Goal: Transaction & Acquisition: Obtain resource

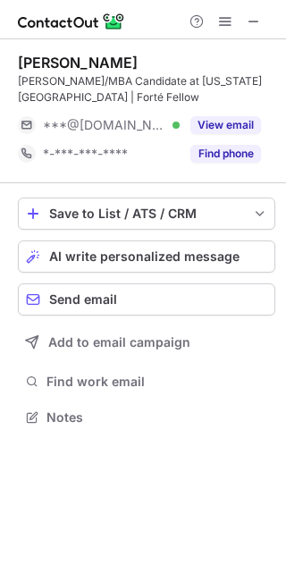
scroll to position [405, 286]
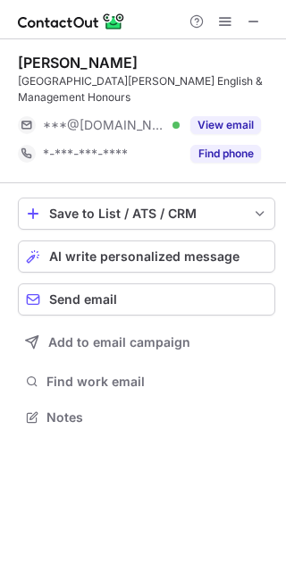
scroll to position [405, 286]
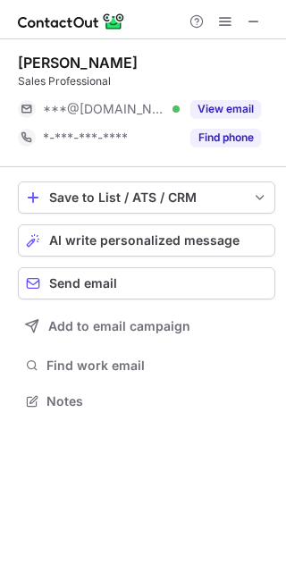
scroll to position [389, 286]
drag, startPoint x: 252, startPoint y: 17, endPoint x: 261, endPoint y: 67, distance: 50.9
click at [252, 17] on span at bounding box center [254, 21] width 14 height 14
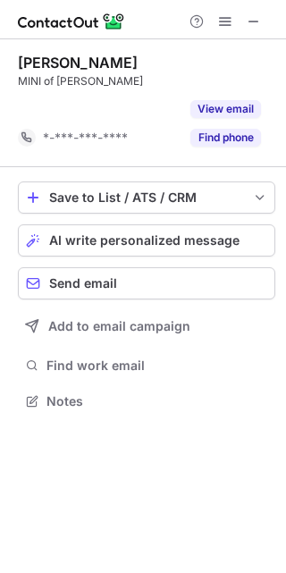
scroll to position [360, 286]
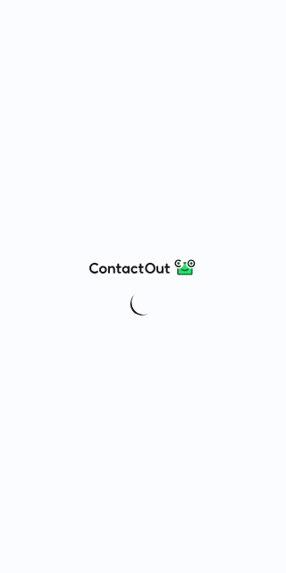
click at [258, 24] on div at bounding box center [143, 286] width 286 height 573
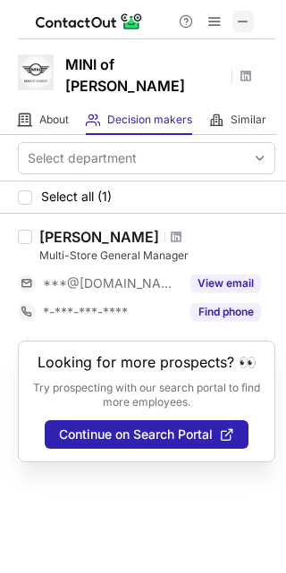
click at [234, 17] on button at bounding box center [242, 21] width 21 height 21
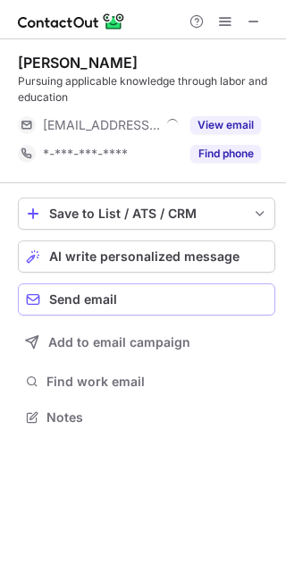
scroll to position [405, 286]
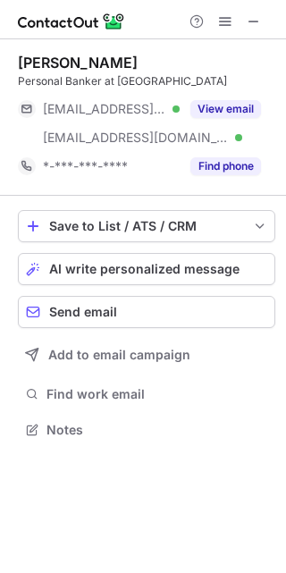
scroll to position [417, 286]
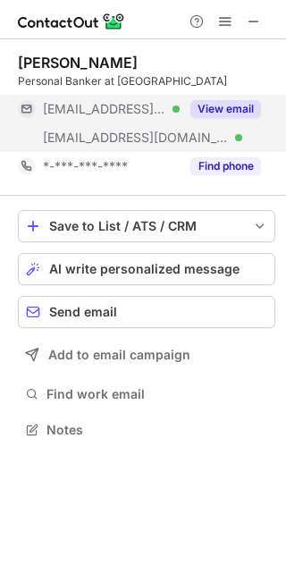
click at [218, 109] on button "View email" at bounding box center [225, 109] width 71 height 18
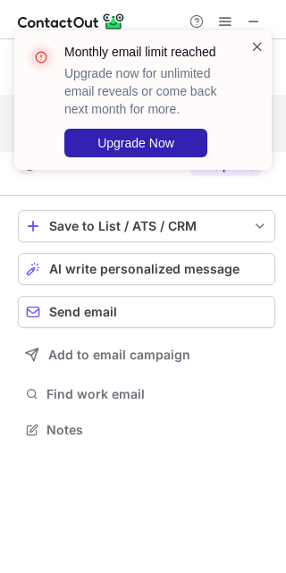
click at [253, 38] on span at bounding box center [257, 47] width 14 height 18
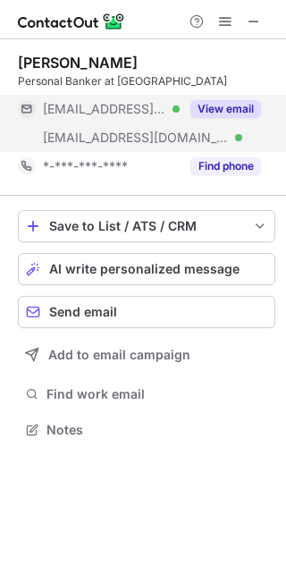
click at [220, 17] on div "Monthly email limit reached Upgrade now for unlimited email reveals or come bac…" at bounding box center [143, 31] width 286 height 36
click at [220, 17] on span at bounding box center [225, 21] width 14 height 14
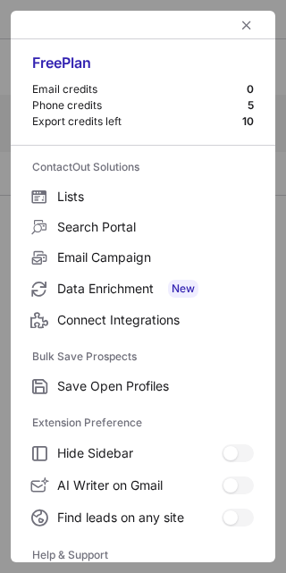
scroll to position [172, 0]
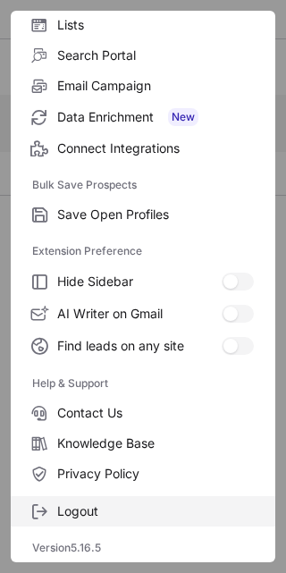
click at [93, 514] on span "Logout" at bounding box center [155, 511] width 197 height 16
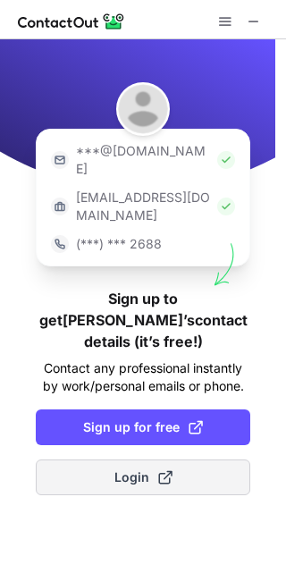
click at [156, 460] on button "Login" at bounding box center [143, 478] width 215 height 36
click at [172, 470] on span at bounding box center [165, 477] width 14 height 14
click at [113, 460] on button "Login" at bounding box center [143, 478] width 215 height 36
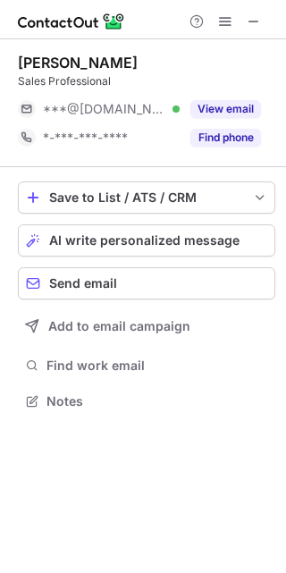
scroll to position [389, 286]
click at [255, 24] on span at bounding box center [254, 21] width 14 height 14
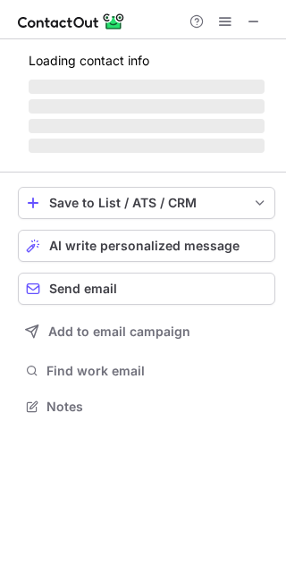
scroll to position [394, 286]
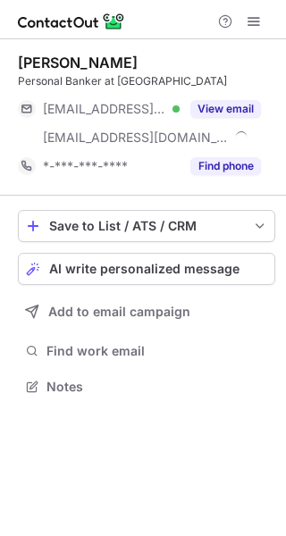
scroll to position [374, 286]
click at [247, 19] on span at bounding box center [254, 21] width 14 height 14
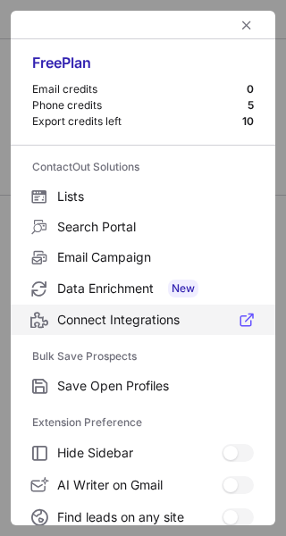
scroll to position [207, 0]
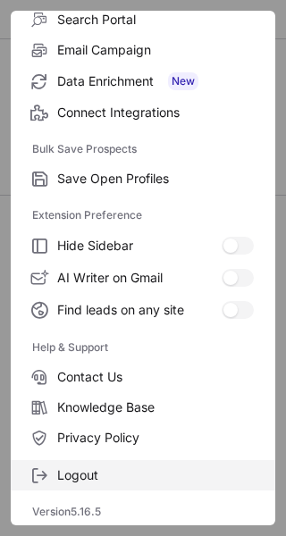
click at [100, 475] on span "Logout" at bounding box center [155, 476] width 197 height 16
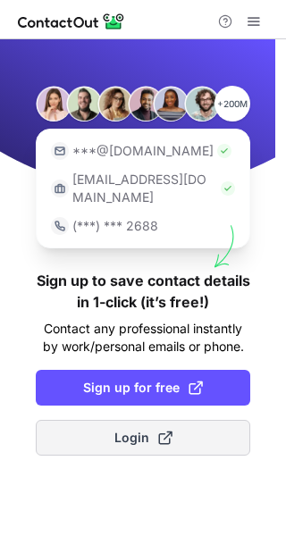
click at [116, 430] on button "Login" at bounding box center [143, 438] width 215 height 36
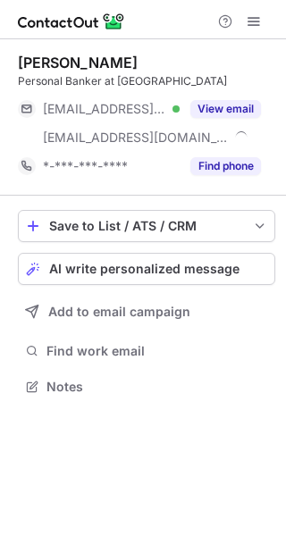
scroll to position [374, 286]
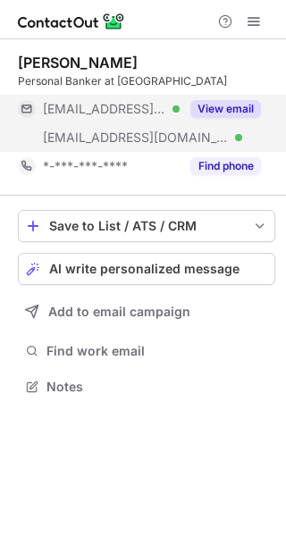
click at [240, 103] on button "View email" at bounding box center [225, 109] width 71 height 18
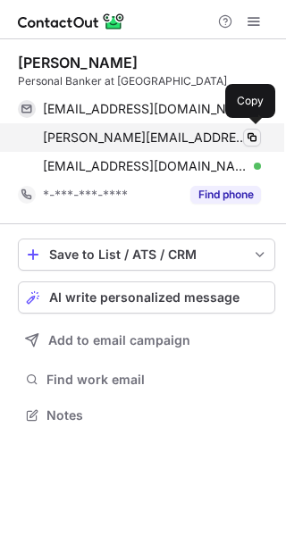
scroll to position [402, 286]
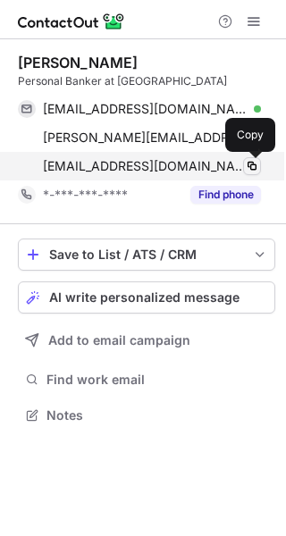
click at [256, 158] on button at bounding box center [252, 166] width 18 height 18
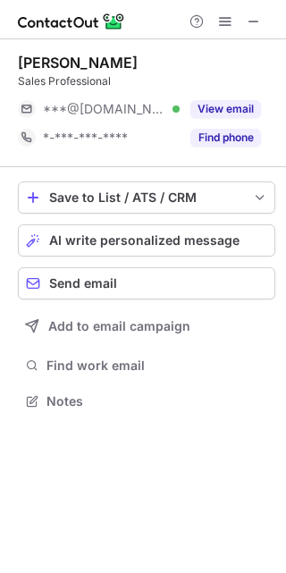
scroll to position [389, 286]
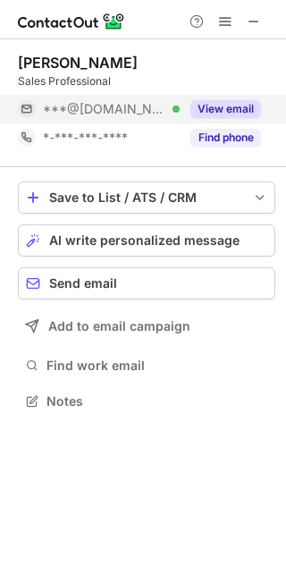
click at [227, 116] on button "View email" at bounding box center [225, 109] width 71 height 18
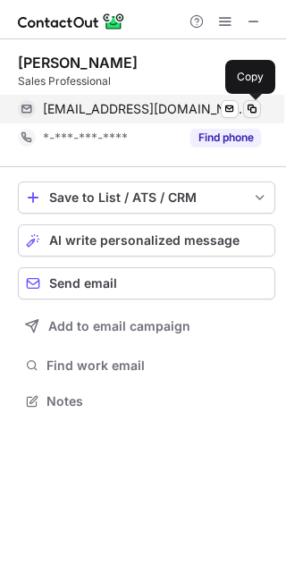
click at [253, 105] on span at bounding box center [252, 109] width 14 height 14
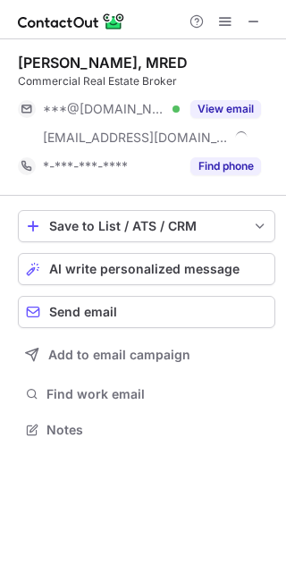
scroll to position [417, 286]
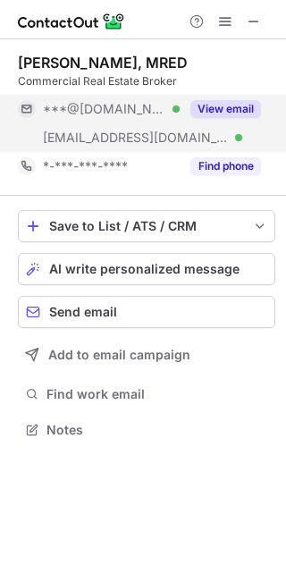
click at [199, 121] on div "View email" at bounding box center [220, 109] width 81 height 29
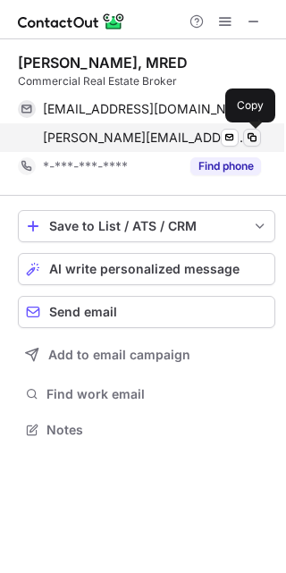
click at [260, 135] on button at bounding box center [252, 138] width 18 height 18
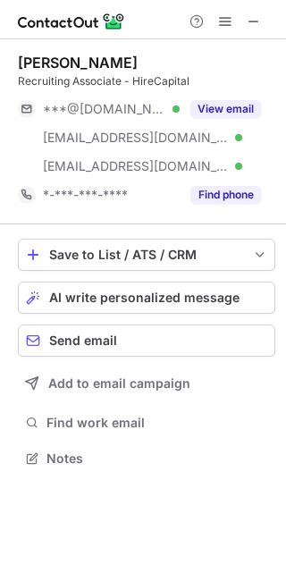
scroll to position [446, 286]
click at [244, 15] on button at bounding box center [253, 21] width 21 height 21
click at [224, 92] on div "Jeannette B. Recruiting Associate - HireCapital ***@yahoo.com Verified ***@sbcg…" at bounding box center [146, 132] width 257 height 156
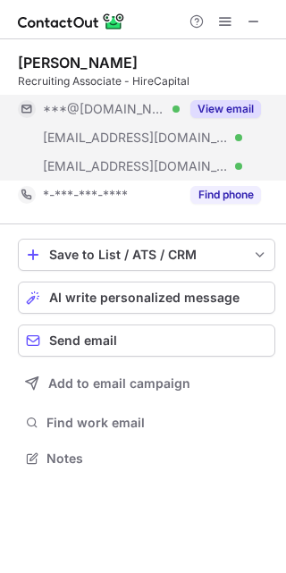
click at [232, 118] on div "View email" at bounding box center [220, 109] width 81 height 29
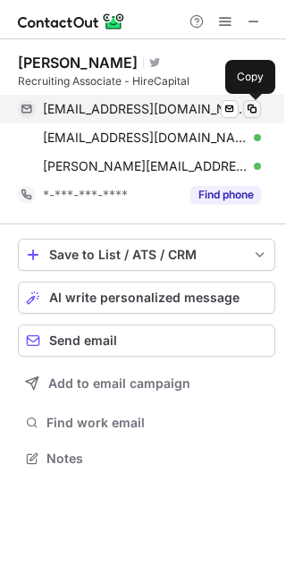
click at [252, 104] on span at bounding box center [252, 109] width 14 height 14
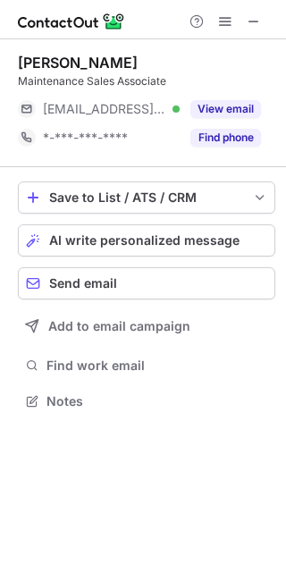
scroll to position [389, 286]
click at [249, 19] on span at bounding box center [254, 21] width 14 height 14
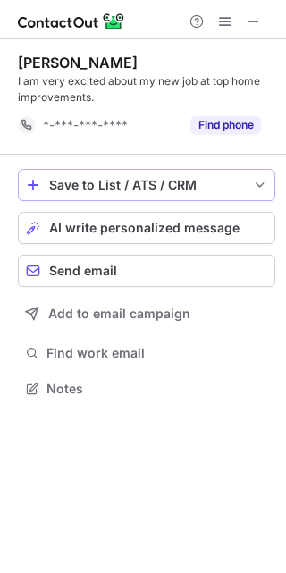
scroll to position [376, 286]
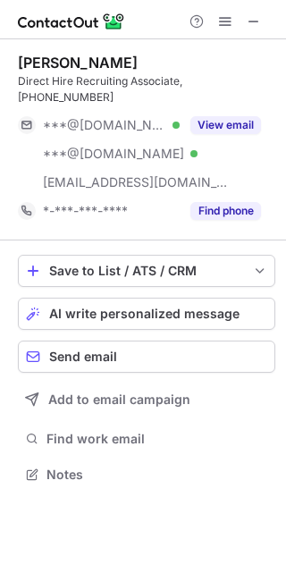
scroll to position [446, 286]
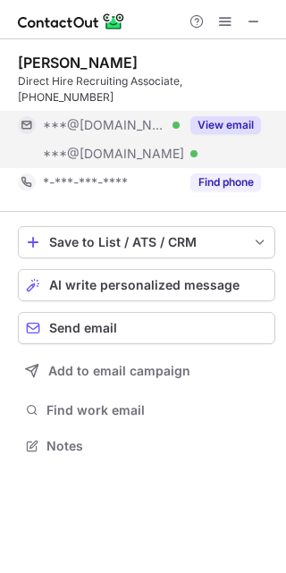
scroll to position [417, 286]
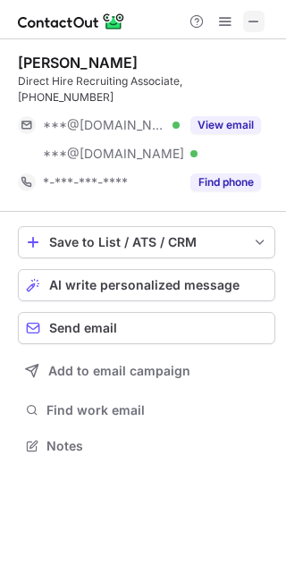
click at [248, 14] on span at bounding box center [254, 21] width 14 height 14
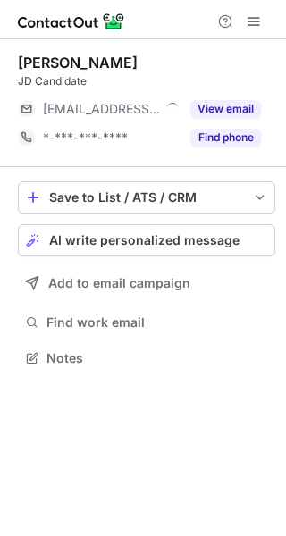
scroll to position [9, 9]
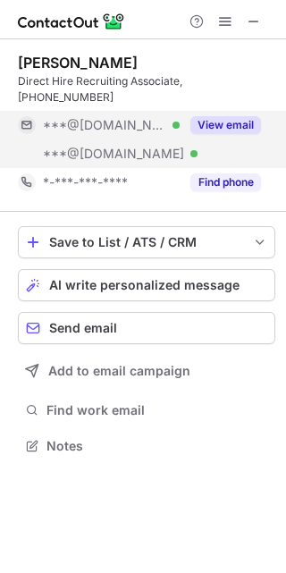
scroll to position [417, 286]
click at [240, 116] on button "View email" at bounding box center [225, 125] width 71 height 18
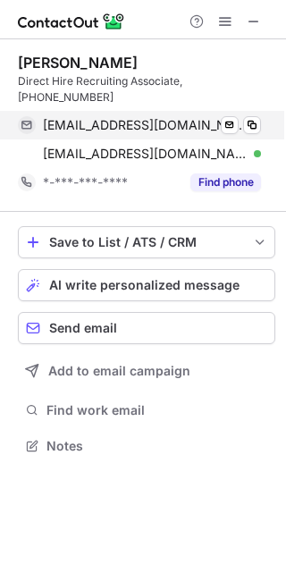
click at [261, 111] on div "fal826@gmail.com Verified Send email Copy" at bounding box center [139, 125] width 243 height 29
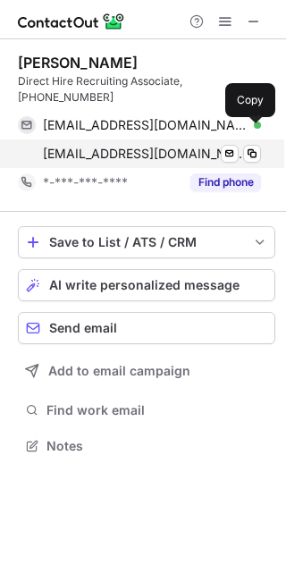
click at [114, 146] on span "anbond0404@yahoo.com" at bounding box center [145, 154] width 205 height 16
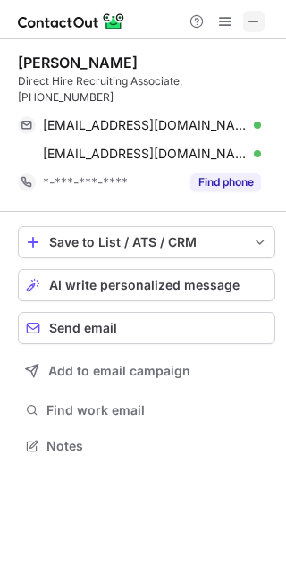
click at [248, 25] on span at bounding box center [254, 21] width 14 height 14
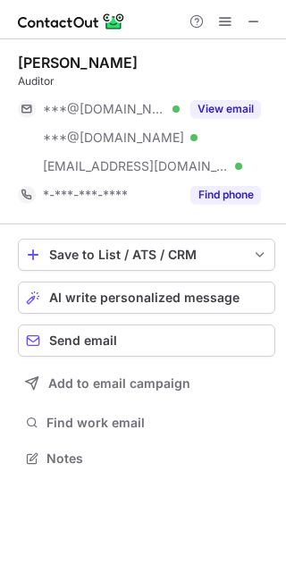
scroll to position [446, 286]
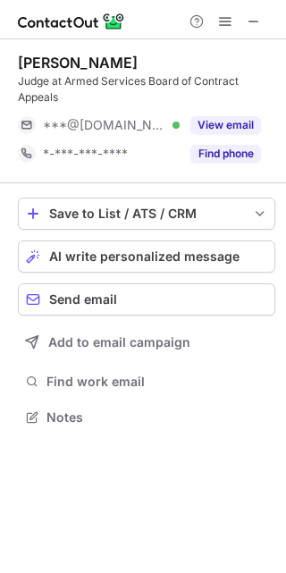
scroll to position [405, 286]
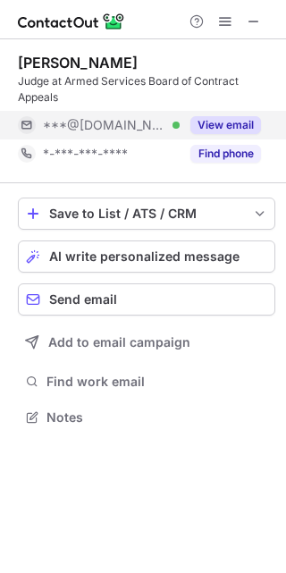
click at [224, 123] on button "View email" at bounding box center [225, 125] width 71 height 18
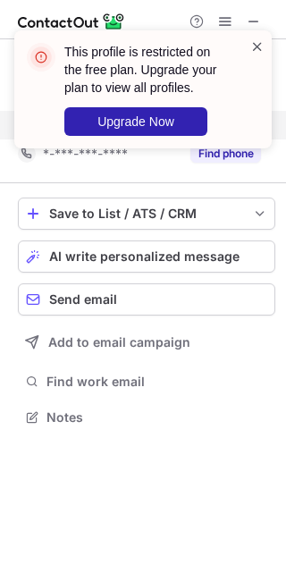
click at [263, 46] on span at bounding box center [257, 47] width 14 height 18
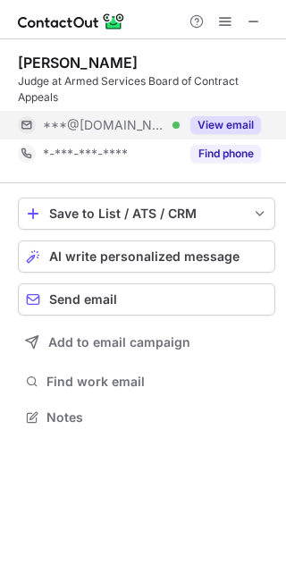
click at [224, 14] on span at bounding box center [225, 21] width 14 height 14
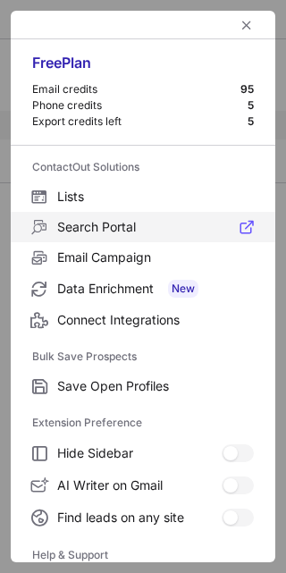
scroll to position [172, 0]
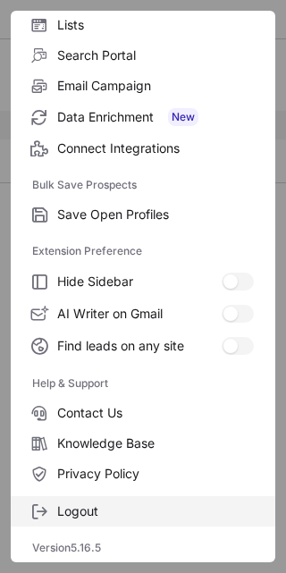
click at [100, 499] on label "Logout" at bounding box center [143, 511] width 265 height 30
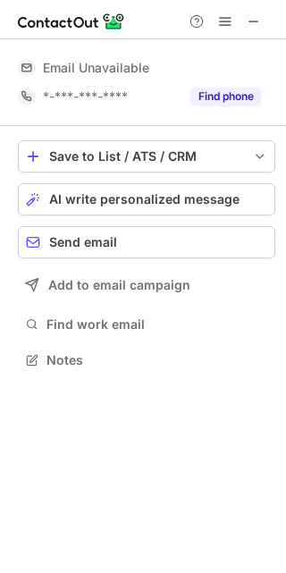
scroll to position [348, 286]
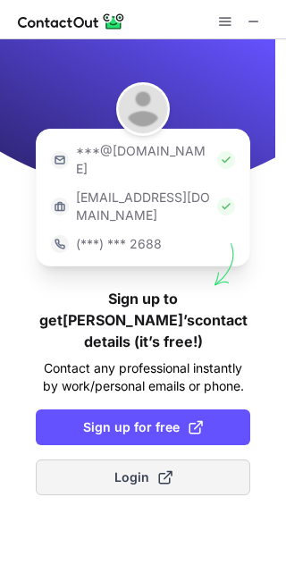
click at [148, 468] on span "Login" at bounding box center [143, 477] width 58 height 18
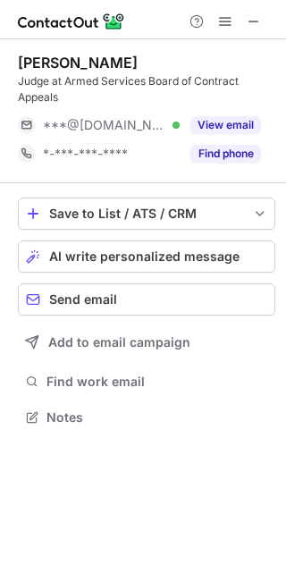
scroll to position [405, 286]
click at [222, 20] on span at bounding box center [225, 21] width 14 height 14
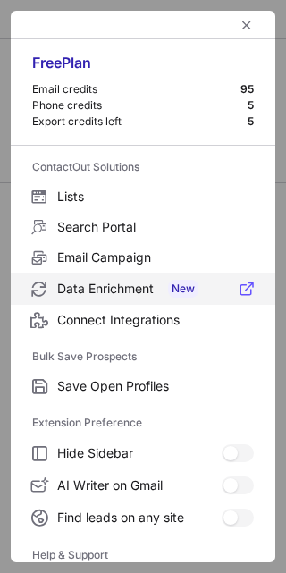
scroll to position [172, 0]
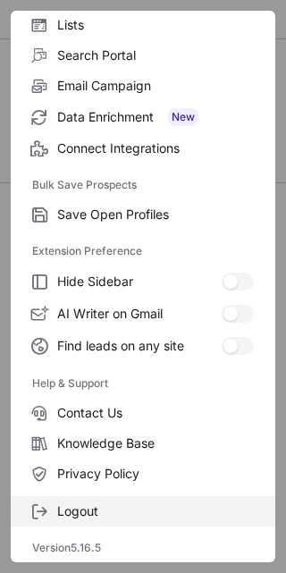
click at [80, 514] on span "Logout" at bounding box center [155, 511] width 197 height 16
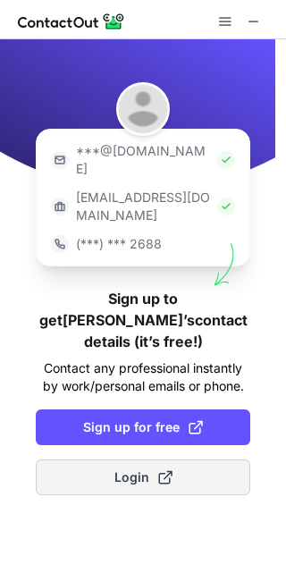
click at [68, 460] on button "Login" at bounding box center [143, 478] width 215 height 36
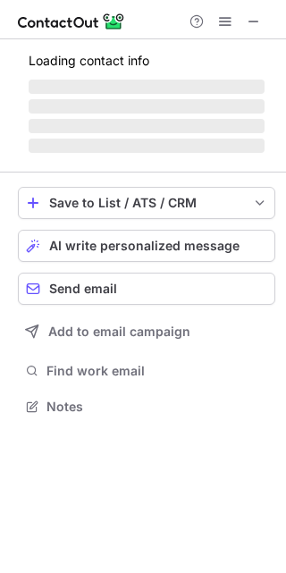
scroll to position [405, 286]
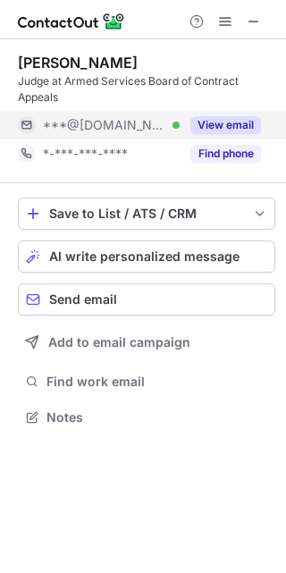
click at [258, 124] on button "View email" at bounding box center [225, 125] width 71 height 18
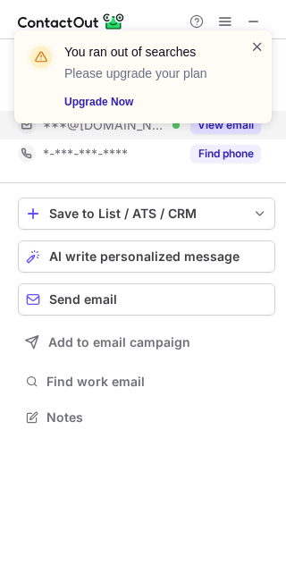
click at [259, 46] on span at bounding box center [257, 47] width 14 height 18
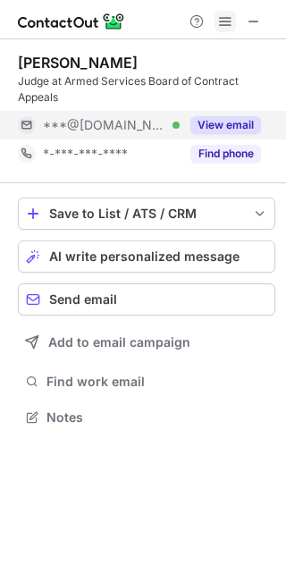
click at [229, 14] on span at bounding box center [225, 21] width 14 height 14
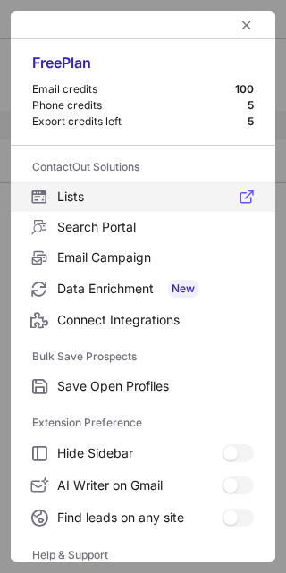
scroll to position [172, 0]
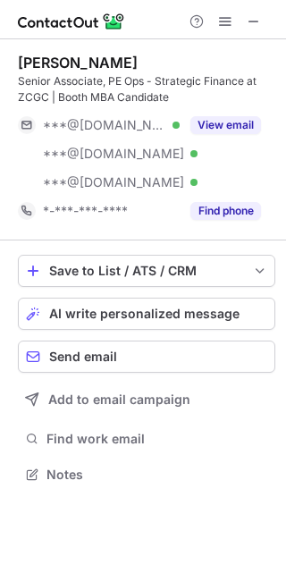
scroll to position [462, 286]
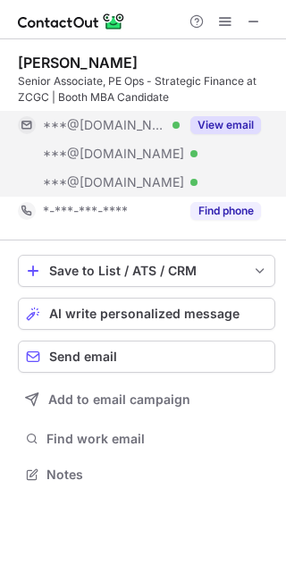
click at [237, 122] on button "View email" at bounding box center [225, 125] width 71 height 18
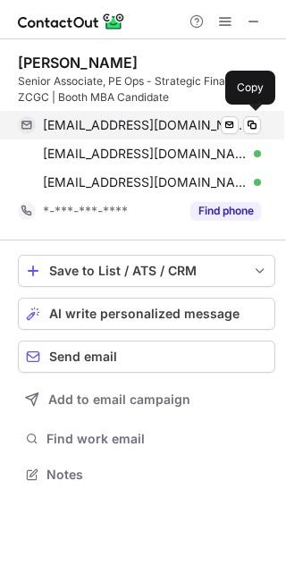
click at [242, 122] on div "[EMAIL_ADDRESS][DOMAIN_NAME] Verified" at bounding box center [152, 125] width 218 height 16
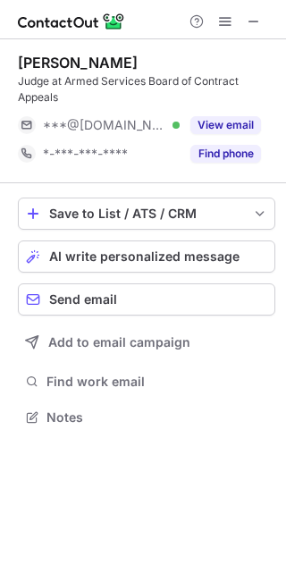
scroll to position [405, 286]
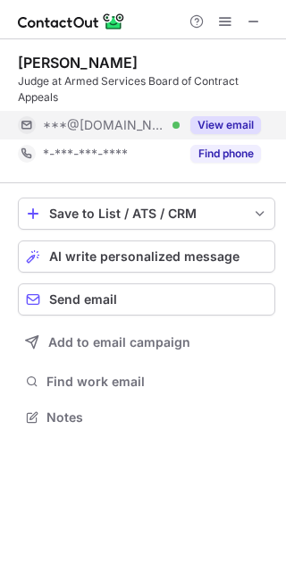
click at [239, 125] on button "View email" at bounding box center [225, 125] width 71 height 18
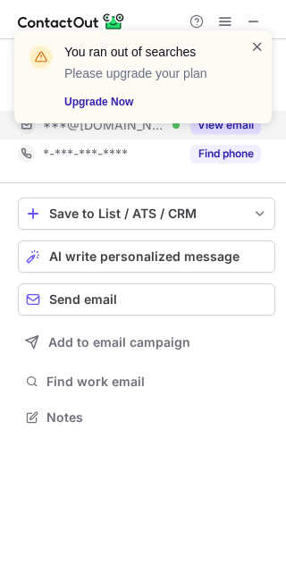
click at [261, 45] on span at bounding box center [257, 47] width 14 height 18
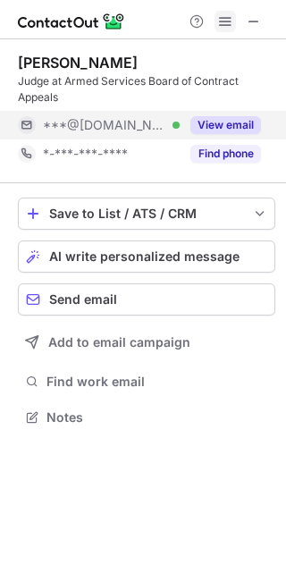
click at [222, 14] on span at bounding box center [225, 21] width 14 height 14
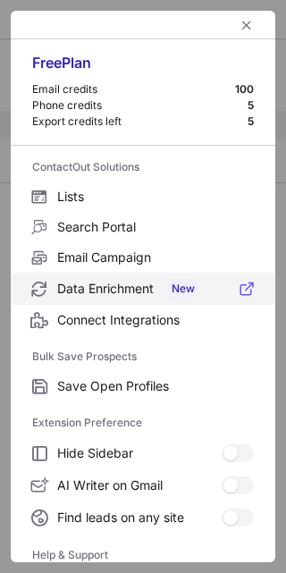
scroll to position [172, 0]
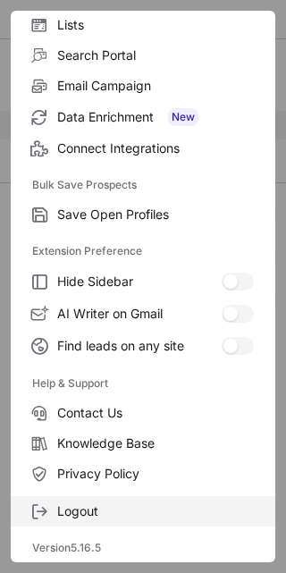
click at [75, 500] on label "Logout" at bounding box center [143, 511] width 265 height 30
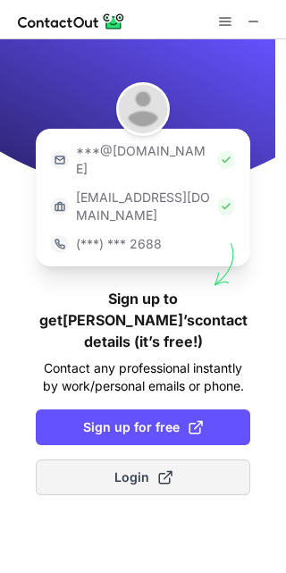
click at [88, 460] on button "Login" at bounding box center [143, 478] width 215 height 36
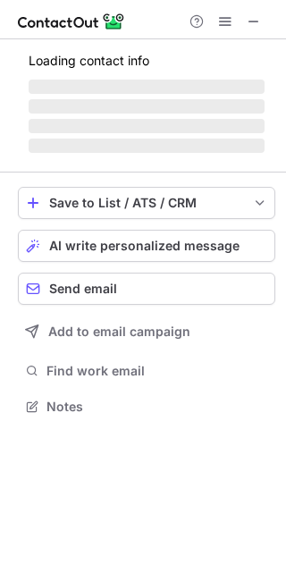
scroll to position [394, 286]
click at [219, 29] on span at bounding box center [225, 21] width 14 height 14
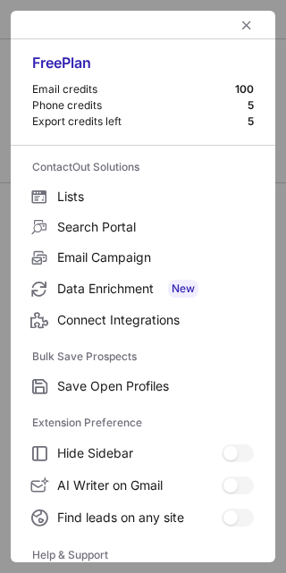
scroll to position [172, 0]
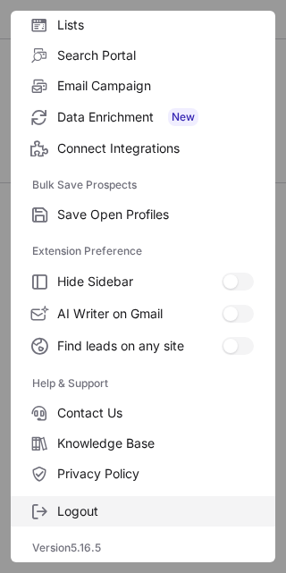
click at [118, 509] on span "Logout" at bounding box center [155, 511] width 197 height 16
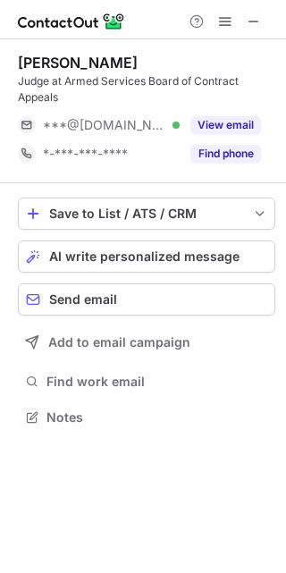
scroll to position [405, 286]
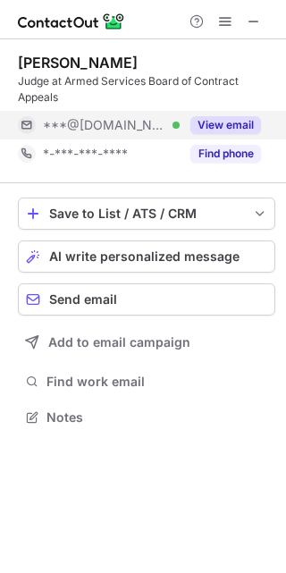
click at [229, 126] on button "View email" at bounding box center [225, 125] width 71 height 18
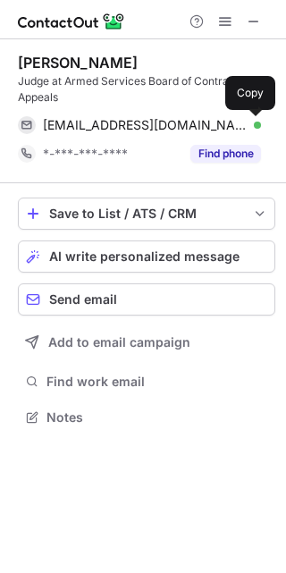
click at [254, 123] on span at bounding box center [252, 125] width 14 height 14
click at [252, 14] on span at bounding box center [254, 21] width 14 height 14
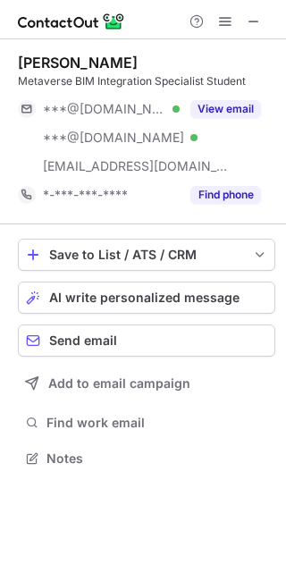
scroll to position [446, 286]
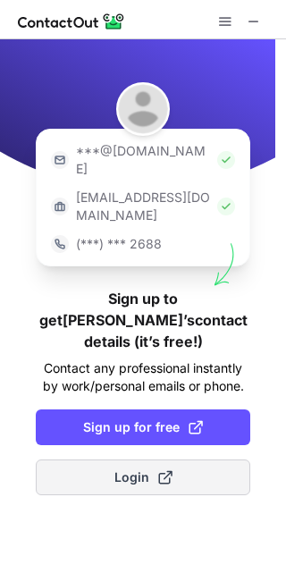
click at [97, 460] on button "Login" at bounding box center [143, 478] width 215 height 36
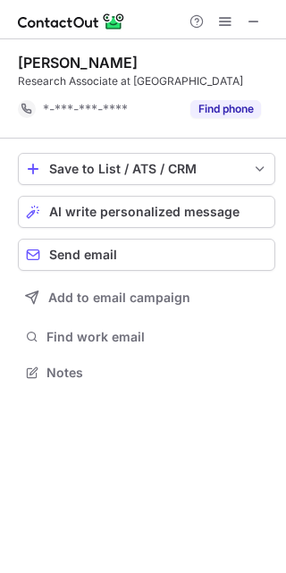
scroll to position [360, 286]
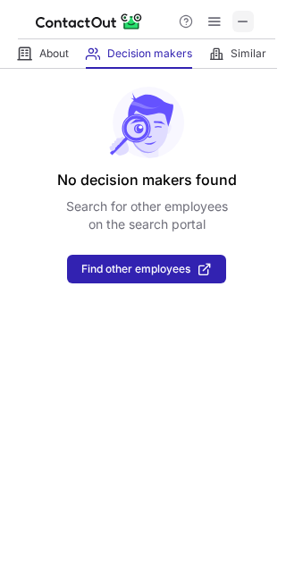
click at [238, 21] on span at bounding box center [243, 21] width 14 height 14
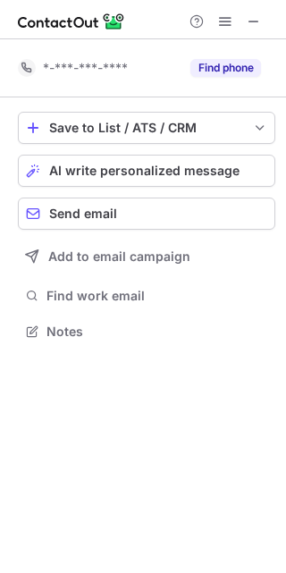
scroll to position [319, 286]
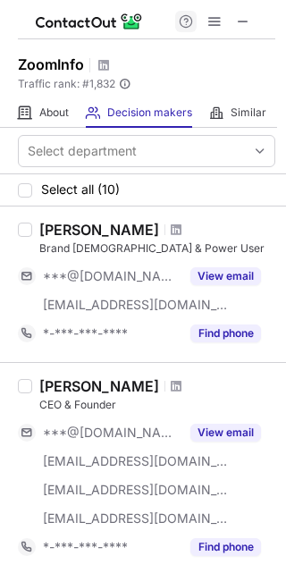
click at [243, 19] on span at bounding box center [243, 21] width 14 height 14
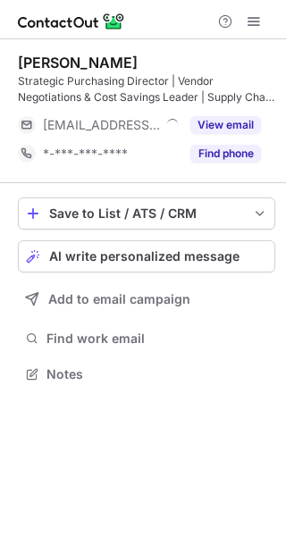
scroll to position [361, 286]
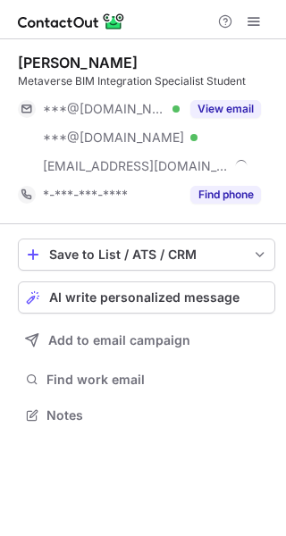
scroll to position [402, 286]
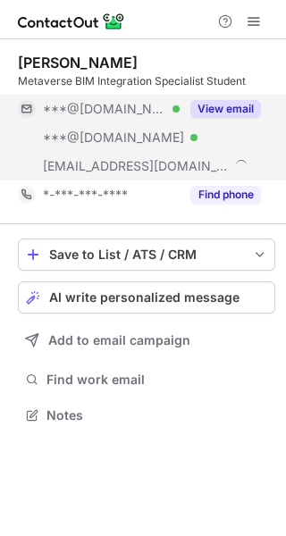
click at [239, 105] on button "View email" at bounding box center [225, 109] width 71 height 18
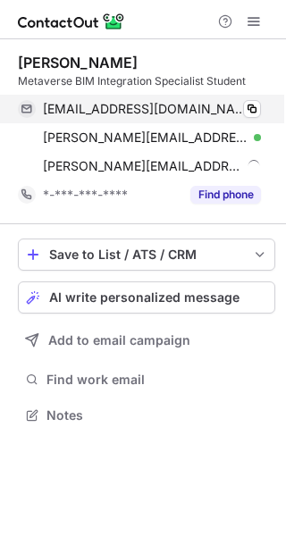
click at [261, 116] on div "blueoceantraders@gmail.com Verified Copy" at bounding box center [139, 109] width 243 height 29
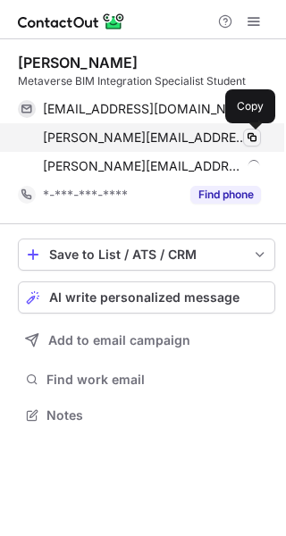
click at [257, 132] on span at bounding box center [252, 138] width 14 height 14
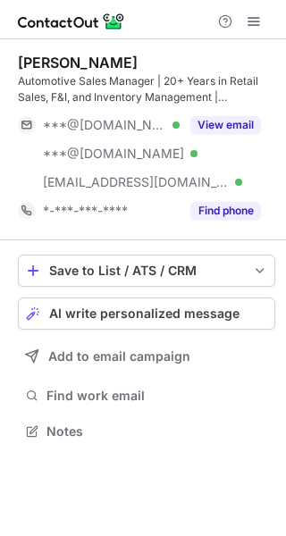
scroll to position [418, 286]
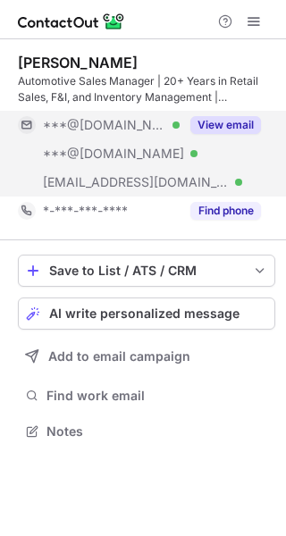
click at [246, 133] on button "View email" at bounding box center [225, 125] width 71 height 18
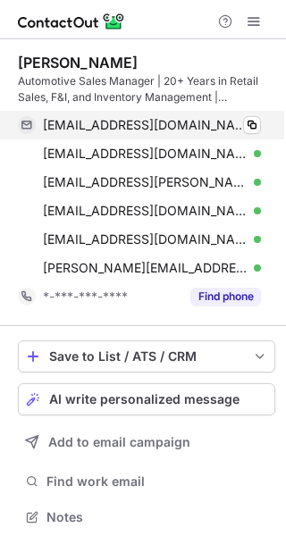
scroll to position [504, 274]
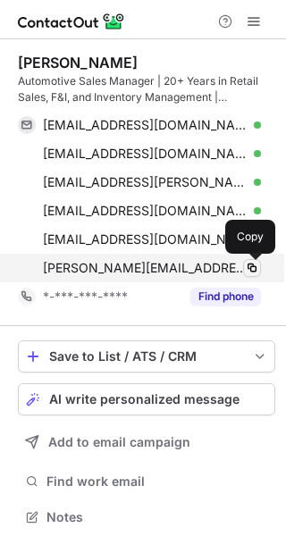
drag, startPoint x: 242, startPoint y: 264, endPoint x: 251, endPoint y: 263, distance: 9.0
click at [251, 263] on div "dominic@ferrarisiliconvalley.com Verified Copy" at bounding box center [139, 268] width 243 height 29
click at [251, 263] on span at bounding box center [252, 268] width 14 height 14
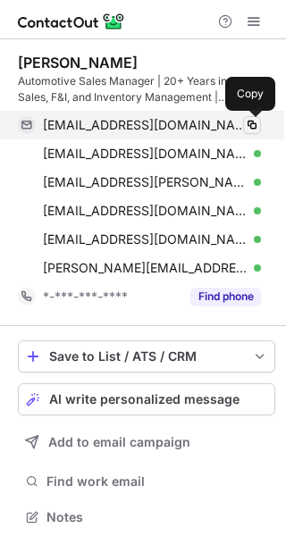
click at [255, 118] on span at bounding box center [252, 125] width 14 height 14
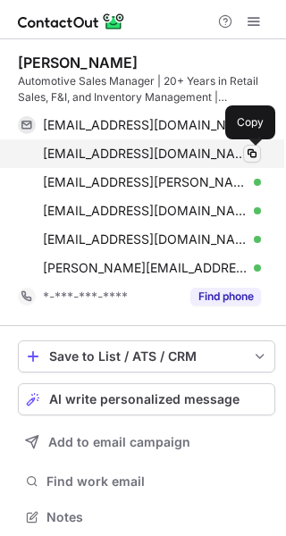
click at [257, 148] on span at bounding box center [252, 154] width 14 height 14
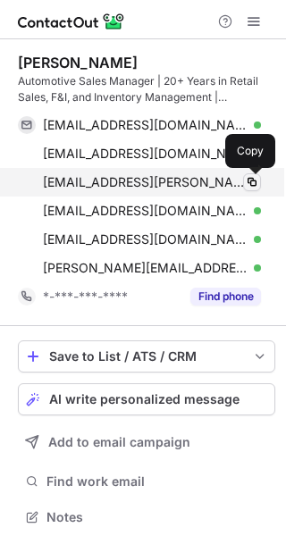
click at [251, 176] on span at bounding box center [252, 182] width 14 height 14
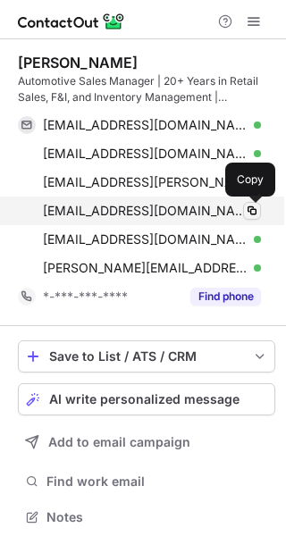
click at [251, 212] on span at bounding box center [252, 211] width 14 height 14
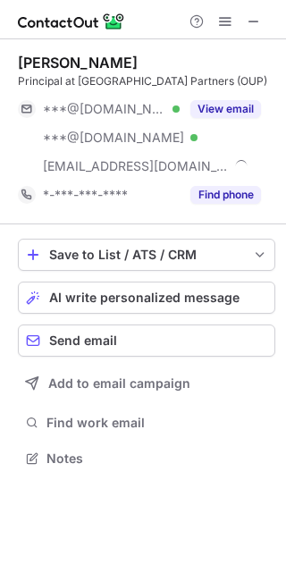
scroll to position [446, 286]
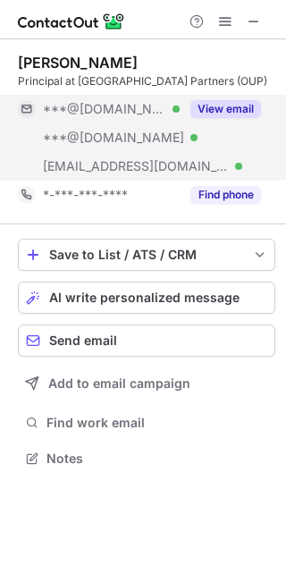
click at [256, 118] on div "View email" at bounding box center [220, 109] width 81 height 29
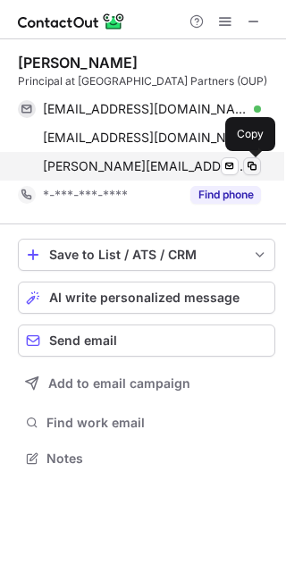
click at [254, 157] on button at bounding box center [252, 166] width 18 height 18
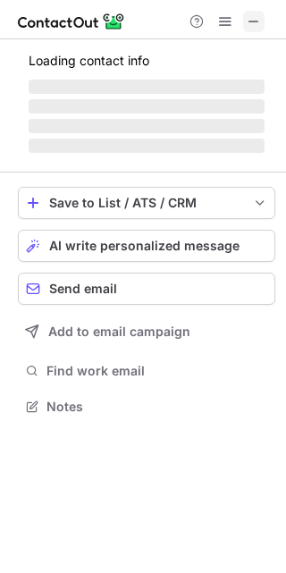
scroll to position [417, 286]
